Goal: Task Accomplishment & Management: Manage account settings

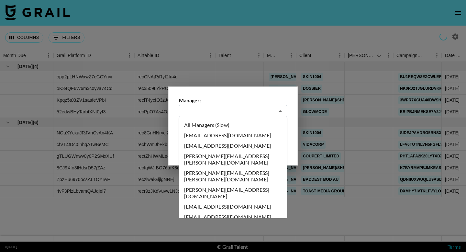
select select "[DATE]"
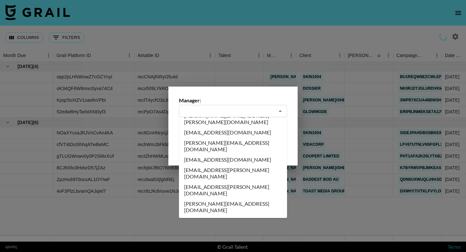
click at [237, 101] on label "Manager:" at bounding box center [233, 100] width 108 height 6
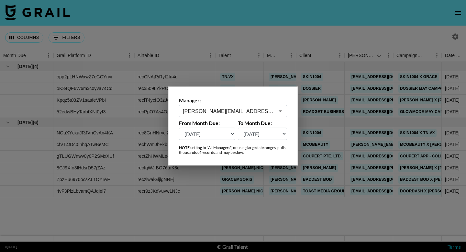
click at [224, 134] on select "[DATE] [DATE] '[DATE] May '[DATE] Mar '[DATE] Jan '[DATE] Nov '[DATE] Sep '[DAT…" at bounding box center [207, 134] width 56 height 12
click at [250, 112] on input "[PERSON_NAME][EMAIL_ADDRESS][DOMAIN_NAME]" at bounding box center [229, 110] width 92 height 7
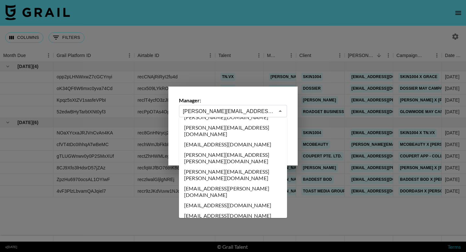
scroll to position [851, 0]
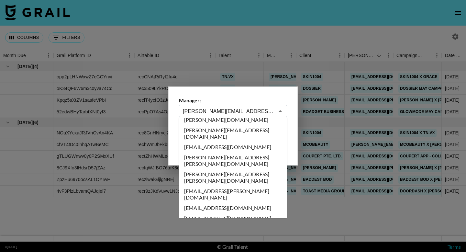
type input "[EMAIL_ADDRESS][DOMAIN_NAME]"
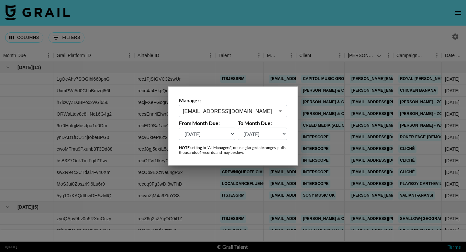
click at [213, 191] on div at bounding box center [233, 126] width 466 height 252
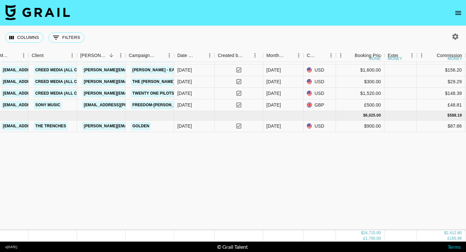
scroll to position [0, 268]
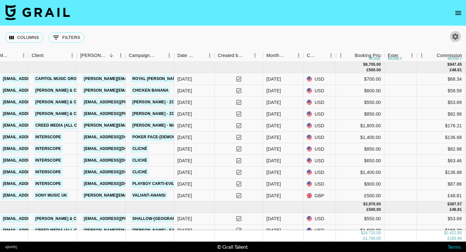
click at [455, 37] on icon "button" at bounding box center [456, 37] width 8 height 8
select select "[DATE]"
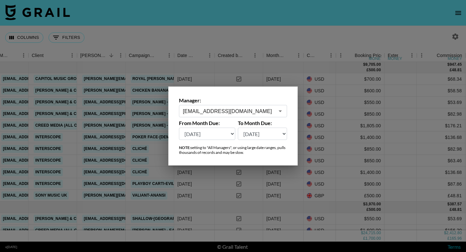
click at [229, 115] on div "[EMAIL_ADDRESS][DOMAIN_NAME] ​" at bounding box center [233, 111] width 108 height 12
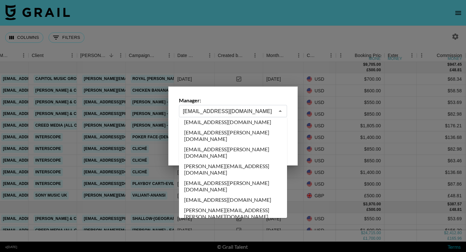
scroll to position [282, 0]
type input "[PERSON_NAME][EMAIL_ADDRESS][DOMAIN_NAME]"
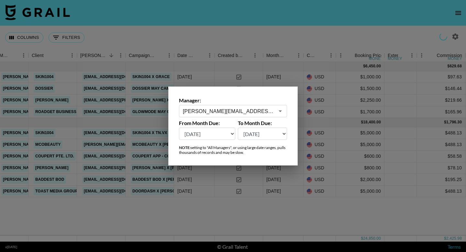
click at [215, 135] on select "[DATE] [DATE] '[DATE] May '[DATE] Mar '[DATE] Jan '[DATE] Nov '[DATE] Sep '[DAT…" at bounding box center [207, 134] width 56 height 12
select select "[DATE]"
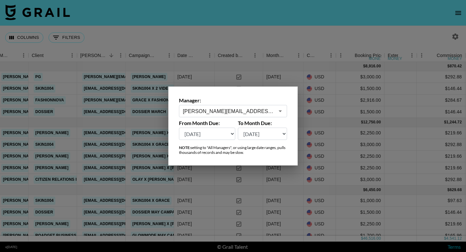
click at [195, 194] on div at bounding box center [233, 126] width 466 height 252
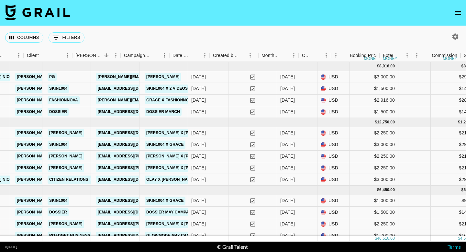
scroll to position [0, 243]
